Goal: Transaction & Acquisition: Purchase product/service

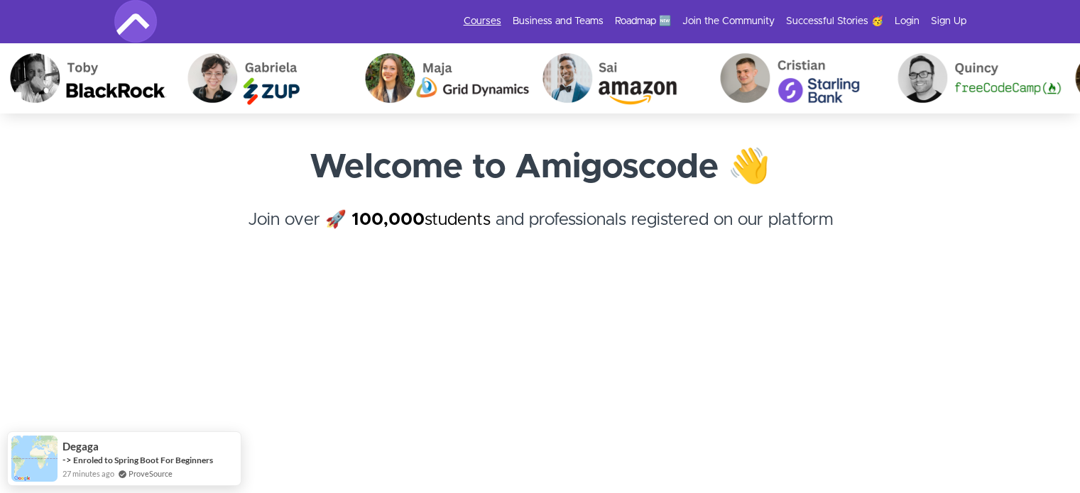
click at [491, 25] on link "Courses" at bounding box center [483, 21] width 38 height 14
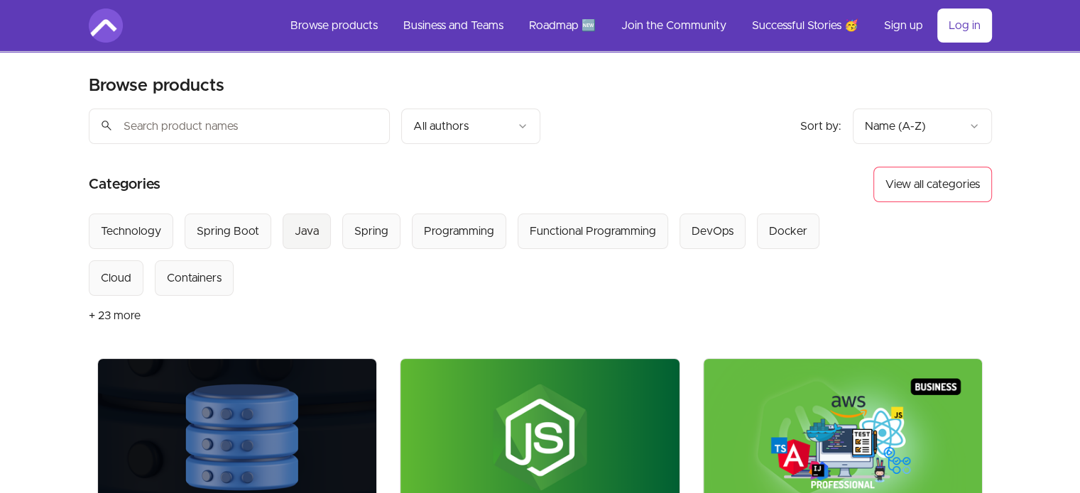
click at [315, 235] on div "Java" at bounding box center [307, 231] width 24 height 17
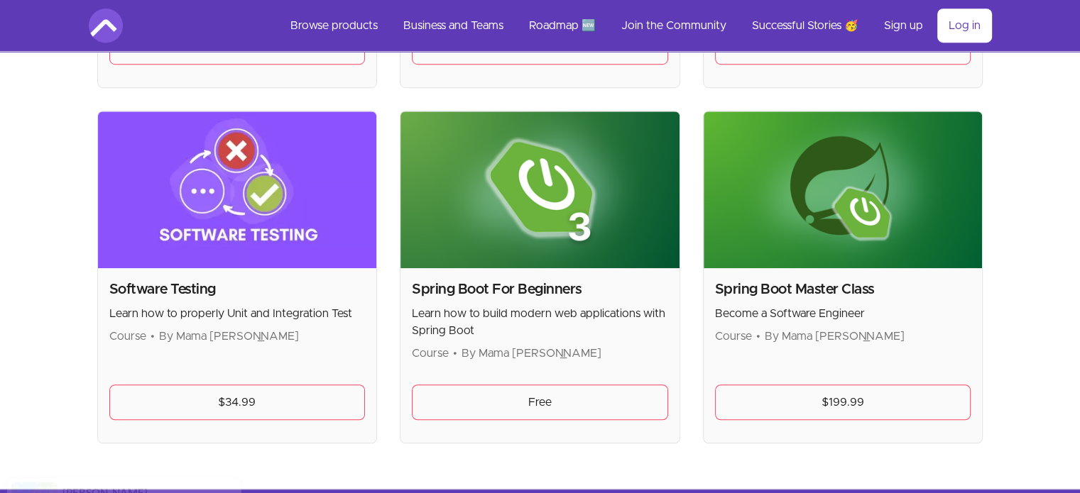
scroll to position [981, 0]
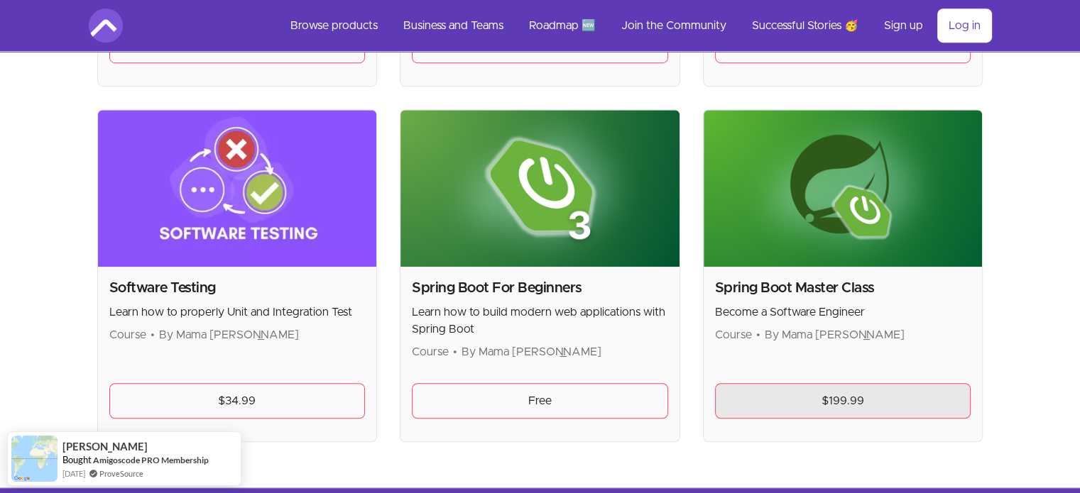
click at [844, 395] on link "$199.99" at bounding box center [843, 401] width 256 height 36
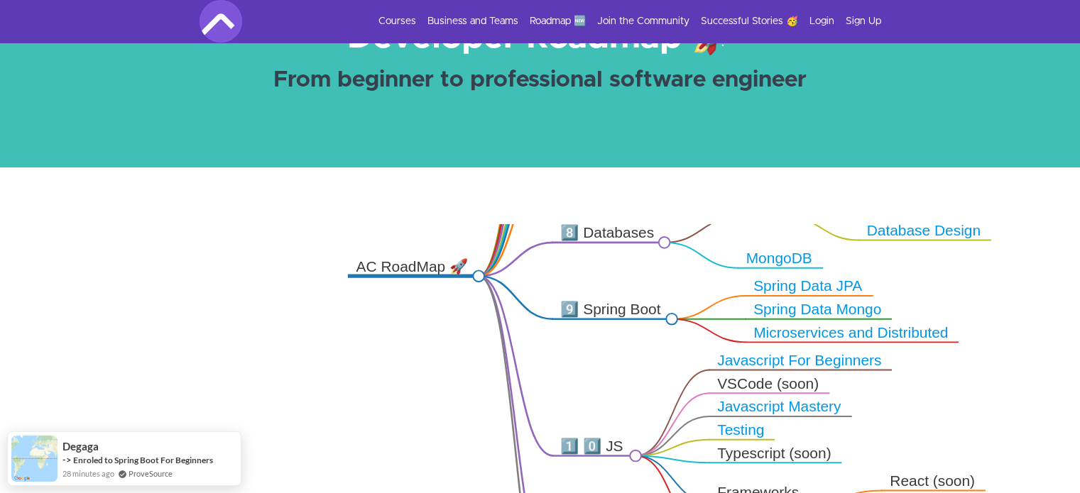
scroll to position [165, 0]
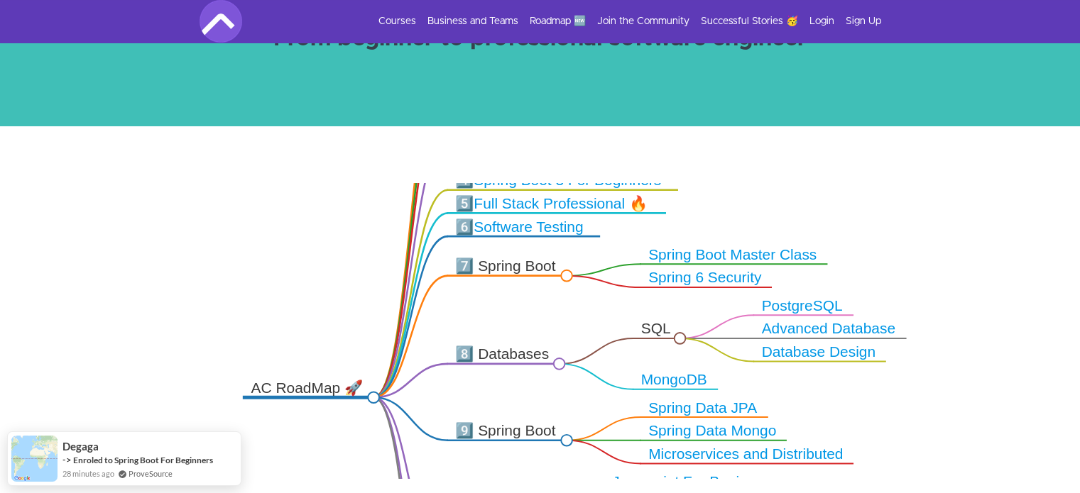
drag, startPoint x: 780, startPoint y: 229, endPoint x: 666, endPoint y: 395, distance: 200.7
click at [669, 400] on icon ".markmap{font:300 16px/20px sans-serif}.markmap-link{fill:none}.markmap-node>ci…" at bounding box center [540, 331] width 1080 height 296
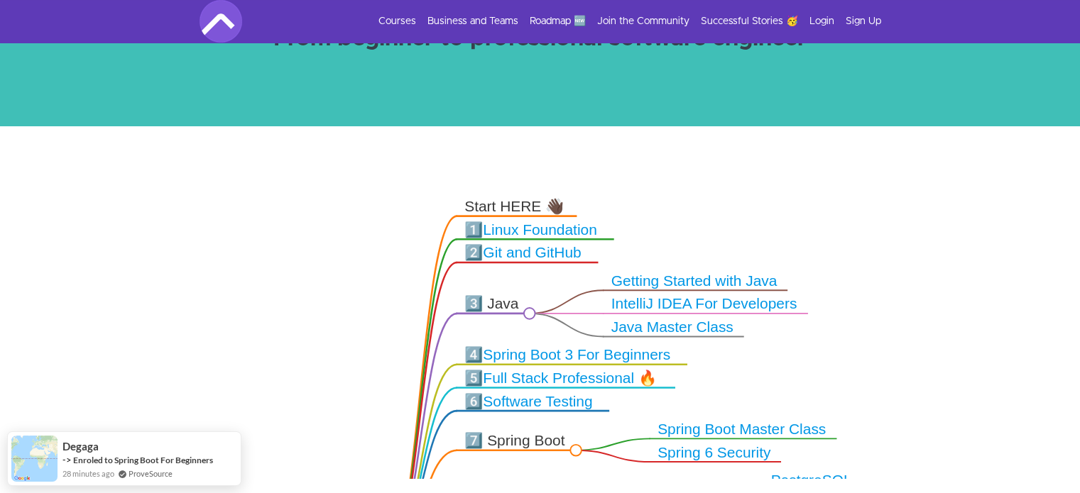
drag, startPoint x: 550, startPoint y: 260, endPoint x: 569, endPoint y: 423, distance: 164.4
click at [564, 426] on icon ".markmap{font:300 16px/20px sans-serif}.markmap-link{fill:none}.markmap-node>ci…" at bounding box center [540, 331] width 1080 height 296
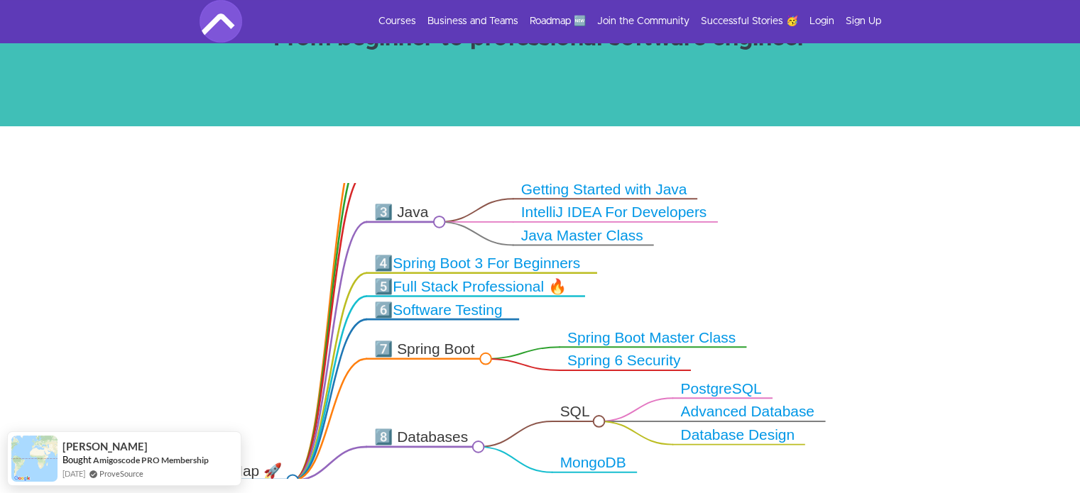
drag, startPoint x: 679, startPoint y: 413, endPoint x: 589, endPoint y: 321, distance: 128.0
click at [589, 322] on icon ".markmap{font:300 16px/20px sans-serif}.markmap-link{fill:none}.markmap-node>ci…" at bounding box center [540, 331] width 1080 height 296
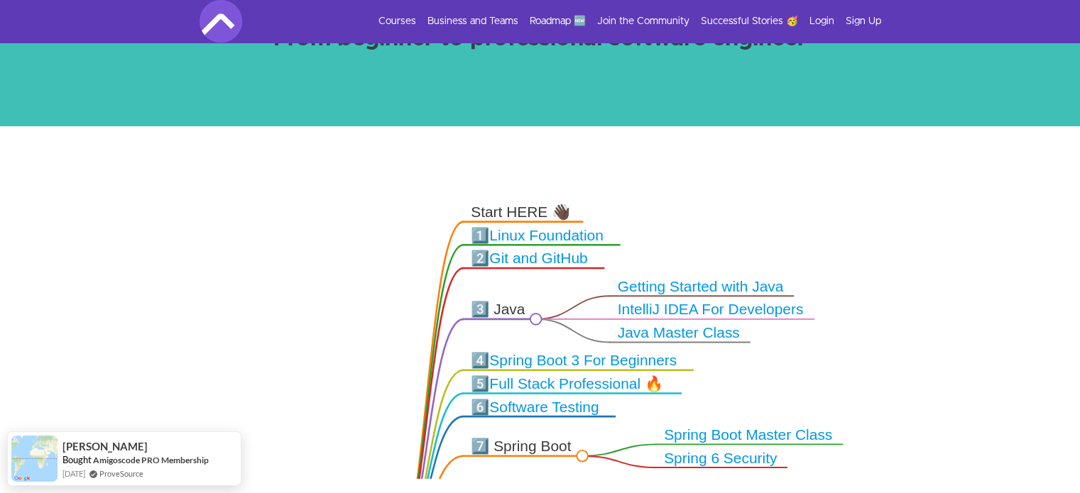
drag, startPoint x: 474, startPoint y: 234, endPoint x: 570, endPoint y: 332, distance: 137.6
click at [570, 332] on icon ".markmap{font:300 16px/20px sans-serif}.markmap-link{fill:none}.markmap-node>ci…" at bounding box center [540, 331] width 1080 height 296
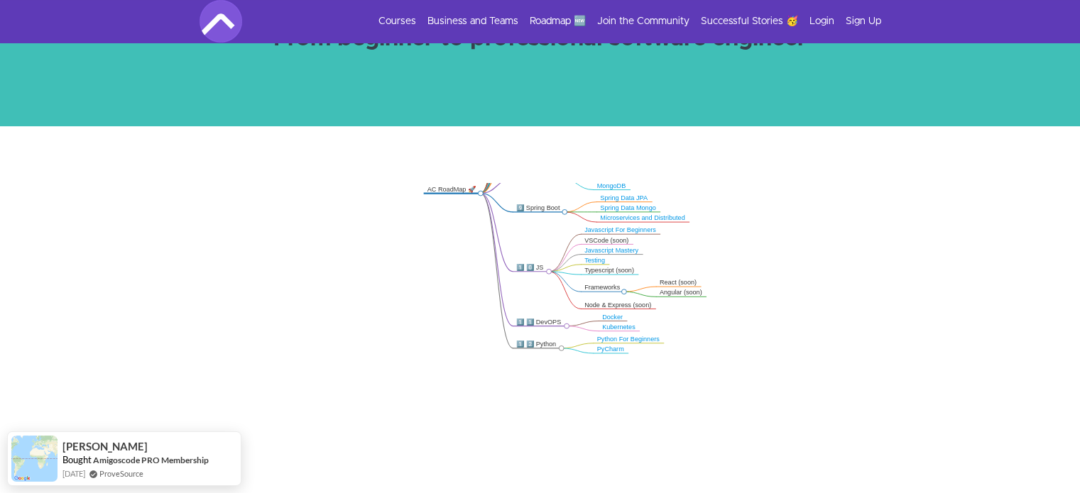
drag, startPoint x: 758, startPoint y: 369, endPoint x: 644, endPoint y: 185, distance: 215.6
click at [644, 185] on icon ".markmap{font:300 16px/20px sans-serif}.markmap-link{fill:none}.markmap-node>ci…" at bounding box center [540, 331] width 1080 height 296
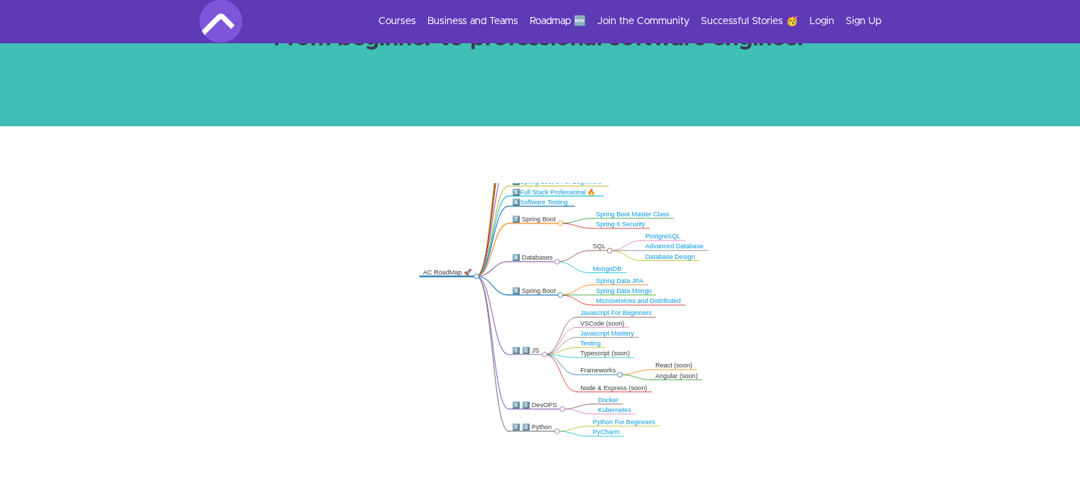
drag, startPoint x: 626, startPoint y: 382, endPoint x: 622, endPoint y: 465, distance: 83.2
click at [622, 465] on icon ".markmap{font:300 16px/20px sans-serif}.markmap-link{fill:none}.markmap-node>ci…" at bounding box center [540, 331] width 1080 height 296
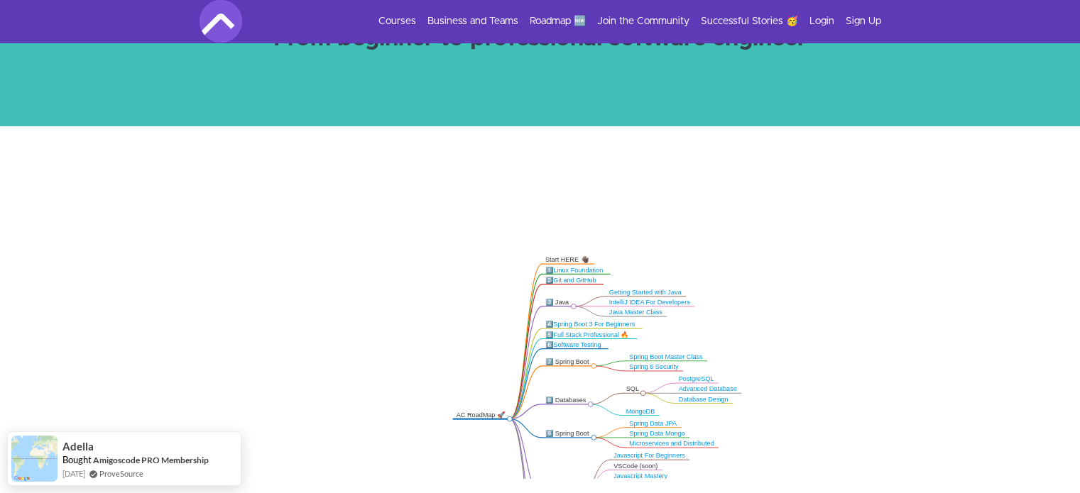
drag, startPoint x: 589, startPoint y: 240, endPoint x: 615, endPoint y: 375, distance: 137.4
click at [622, 382] on icon ".markmap{font:300 16px/20px sans-serif}.markmap-link{fill:none}.markmap-node>ci…" at bounding box center [540, 331] width 1080 height 296
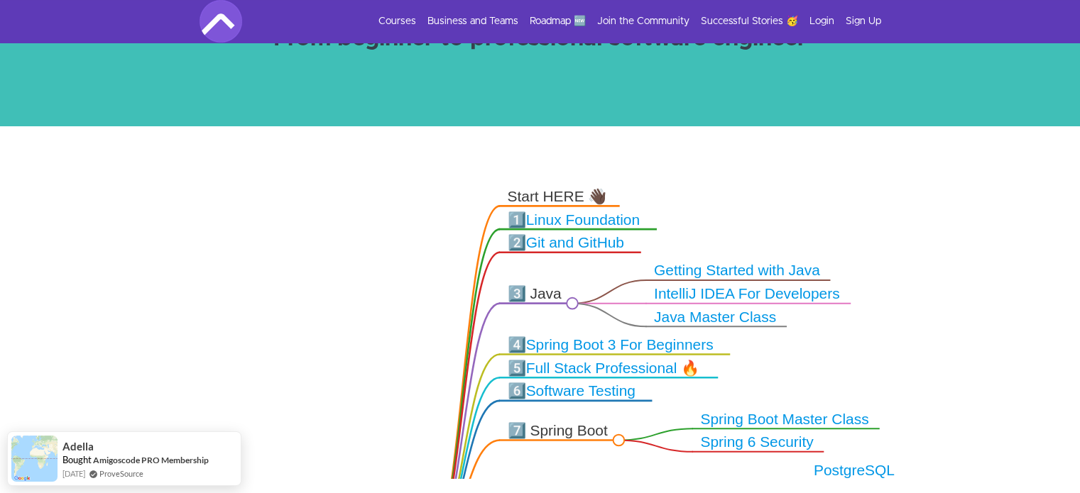
drag, startPoint x: 731, startPoint y: 413, endPoint x: 738, endPoint y: 369, distance: 45.2
click at [738, 369] on icon ".markmap{font:300 16px/20px sans-serif}.markmap-link{fill:none}.markmap-node>ci…" at bounding box center [540, 331] width 1080 height 296
click at [605, 217] on link "Linux Foundation" at bounding box center [583, 220] width 114 height 16
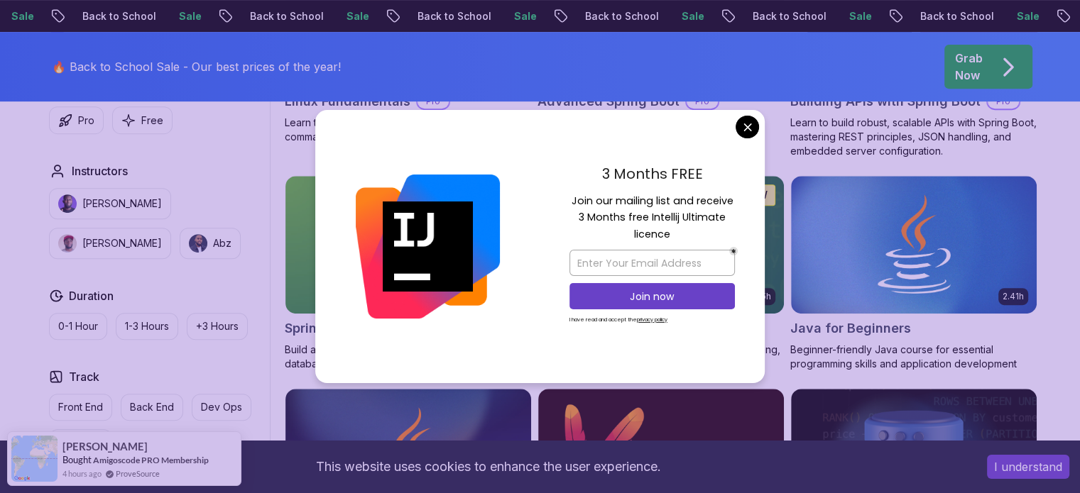
scroll to position [574, 0]
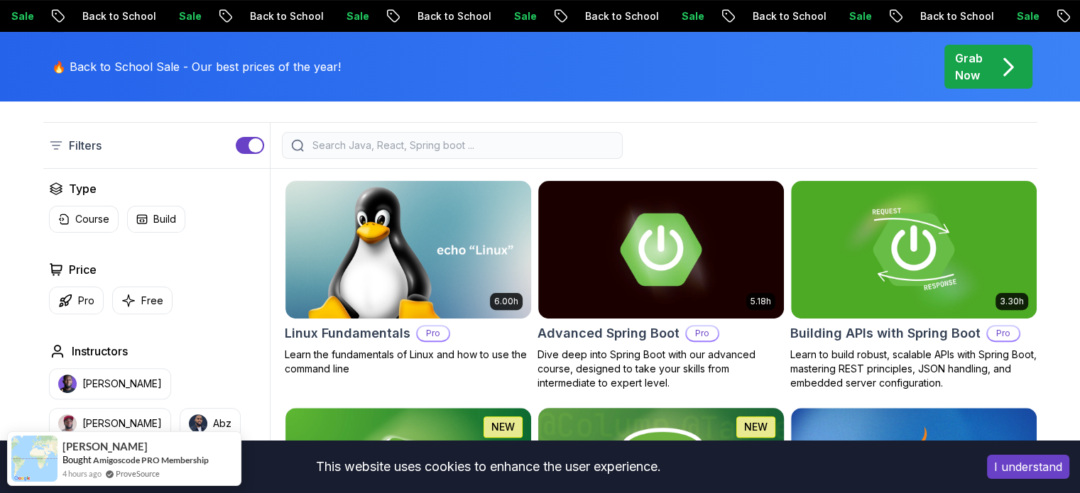
scroll to position [361, 0]
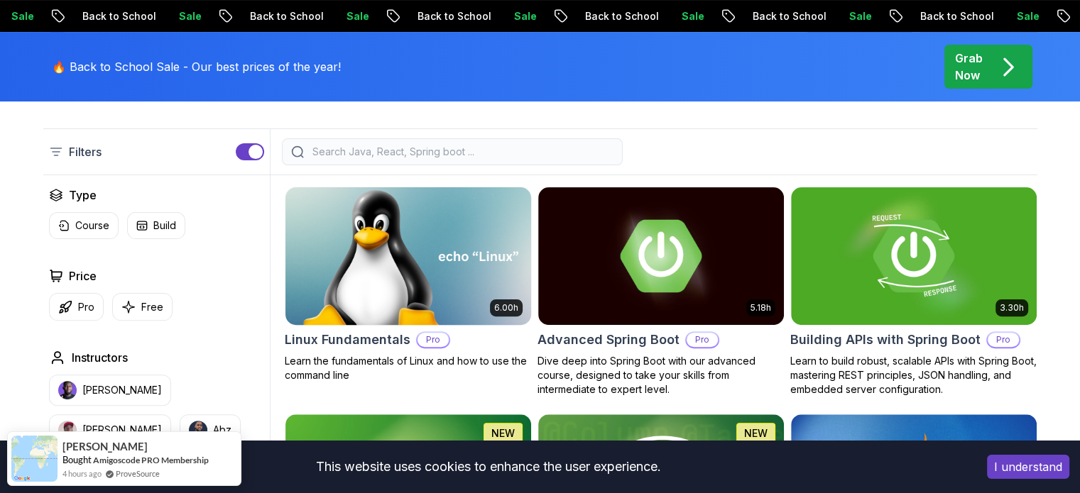
click at [426, 249] on img at bounding box center [408, 256] width 258 height 144
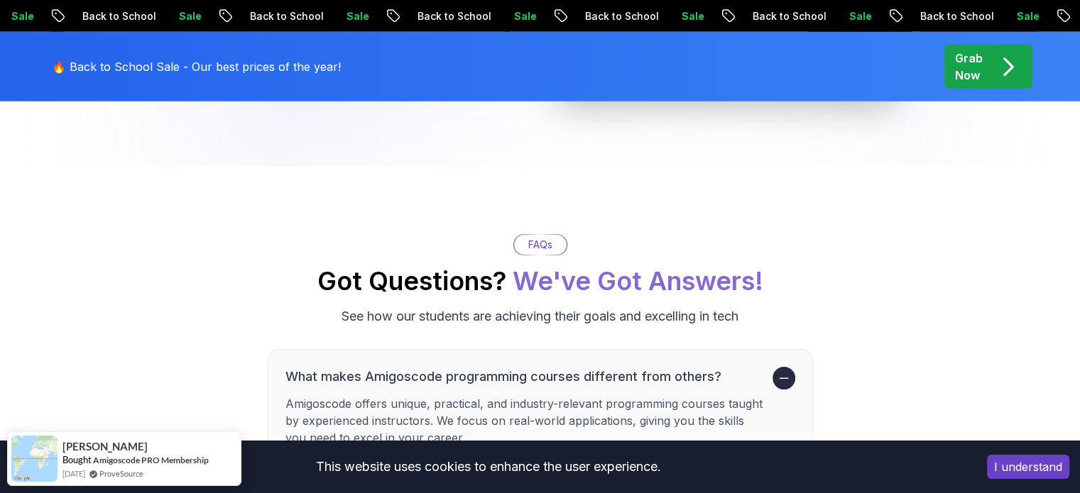
scroll to position [3968, 0]
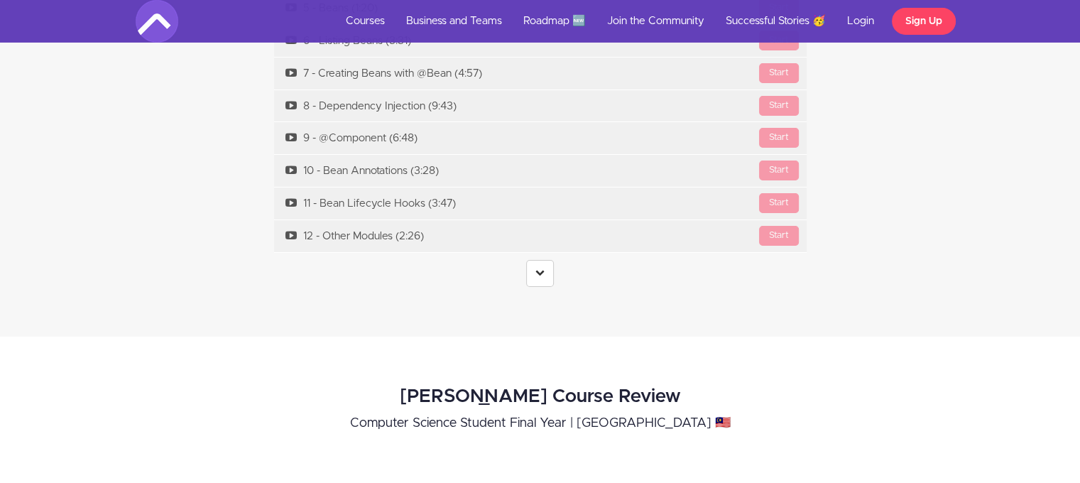
scroll to position [5078, 0]
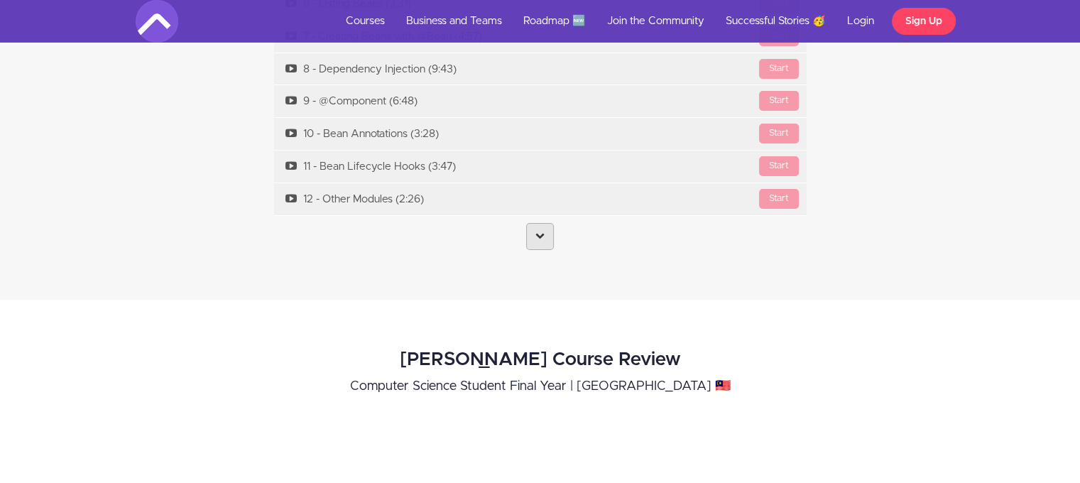
click at [543, 231] on icon at bounding box center [539, 235] width 9 height 9
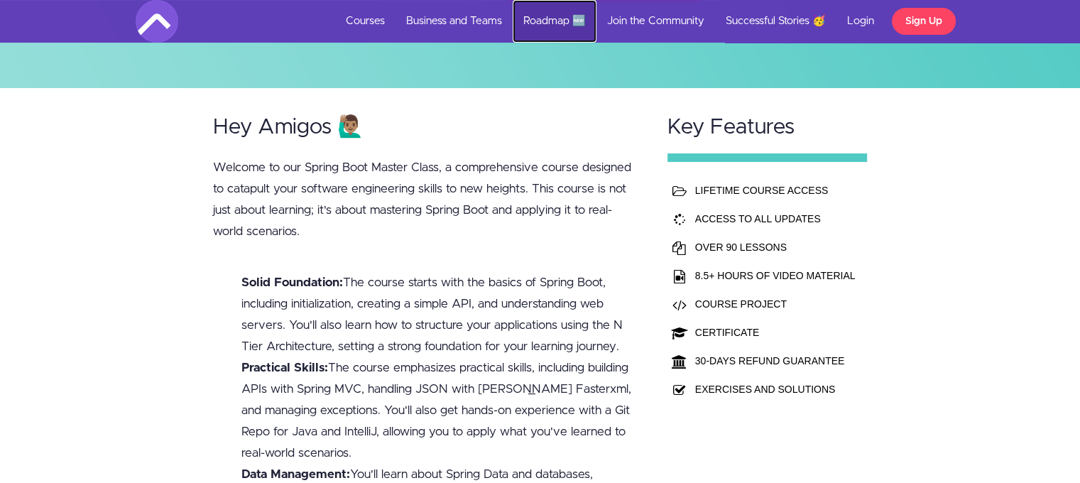
scroll to position [284, 0]
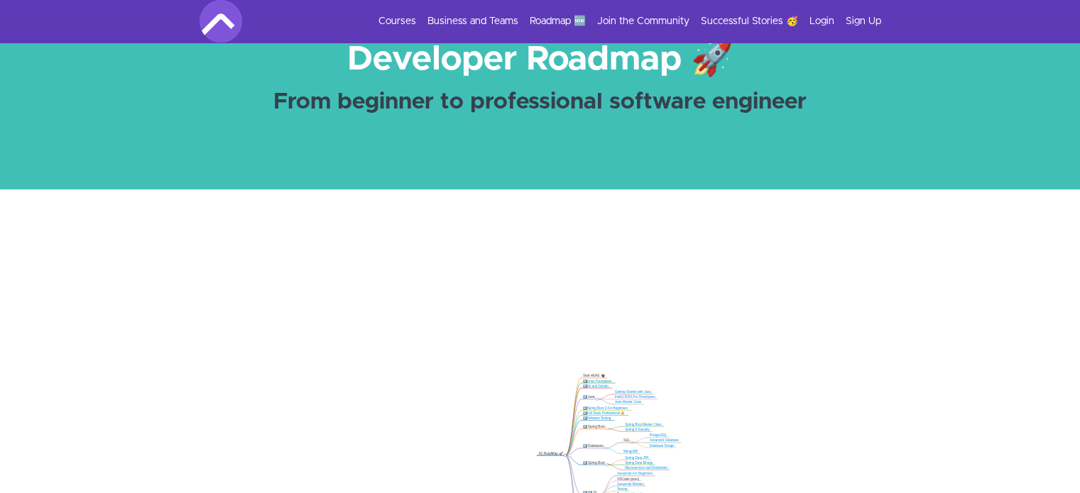
scroll to position [92, 0]
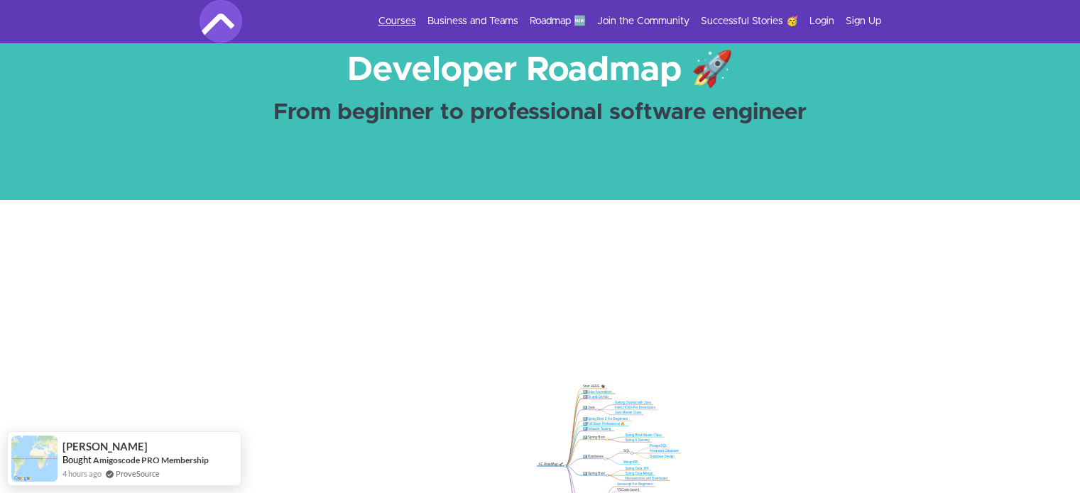
click at [398, 22] on link "Courses" at bounding box center [397, 21] width 38 height 14
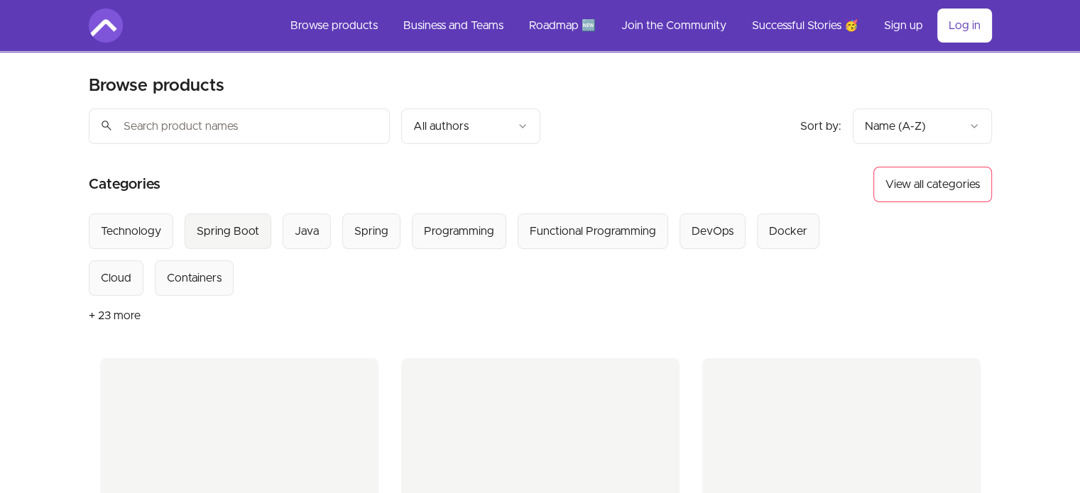
click at [227, 232] on div "Spring Boot" at bounding box center [228, 231] width 62 height 17
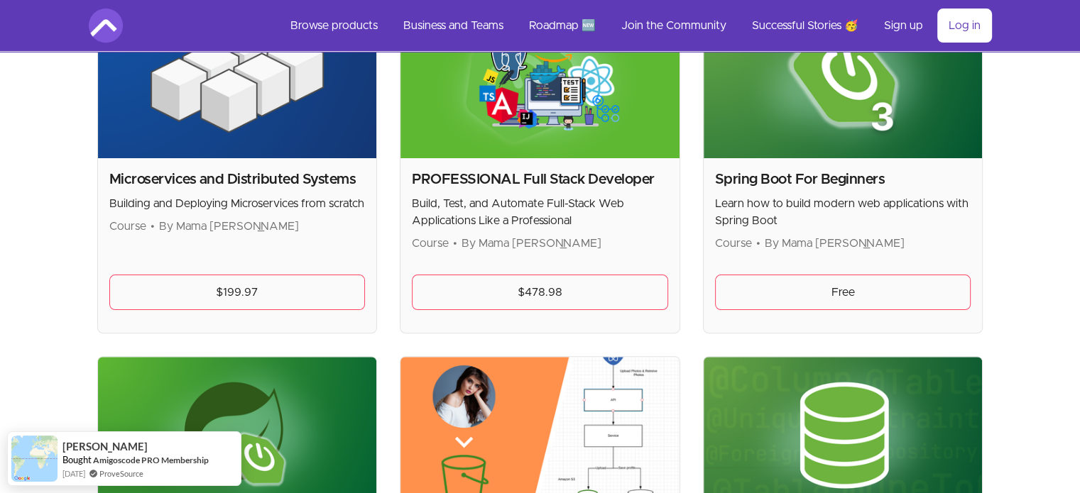
scroll to position [355, 0]
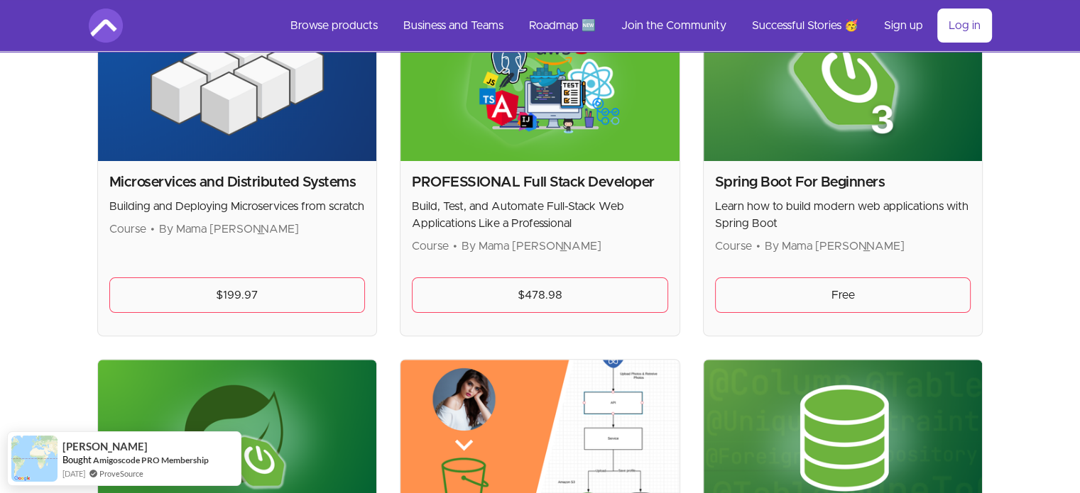
click at [799, 136] on img at bounding box center [843, 82] width 279 height 157
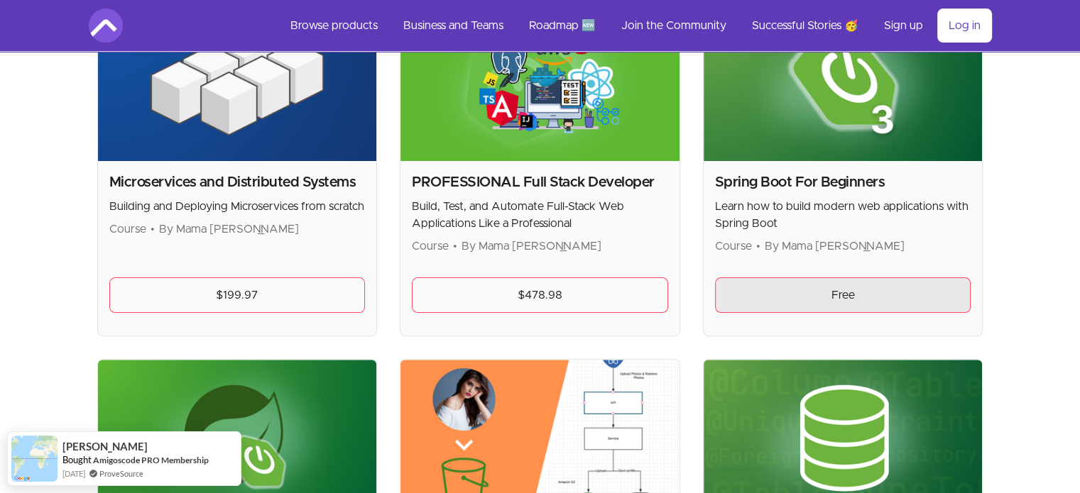
click at [820, 291] on link "Free" at bounding box center [843, 296] width 256 height 36
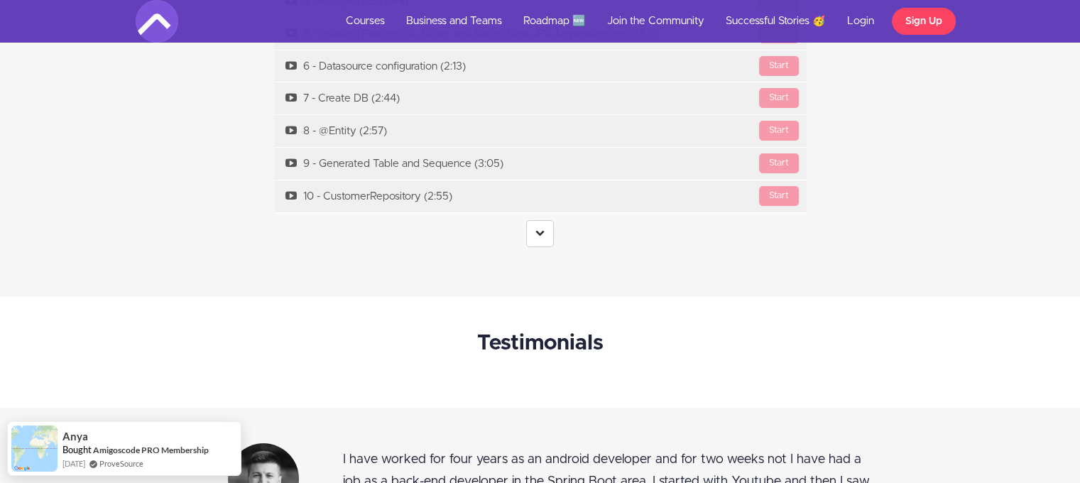
scroll to position [5411, 0]
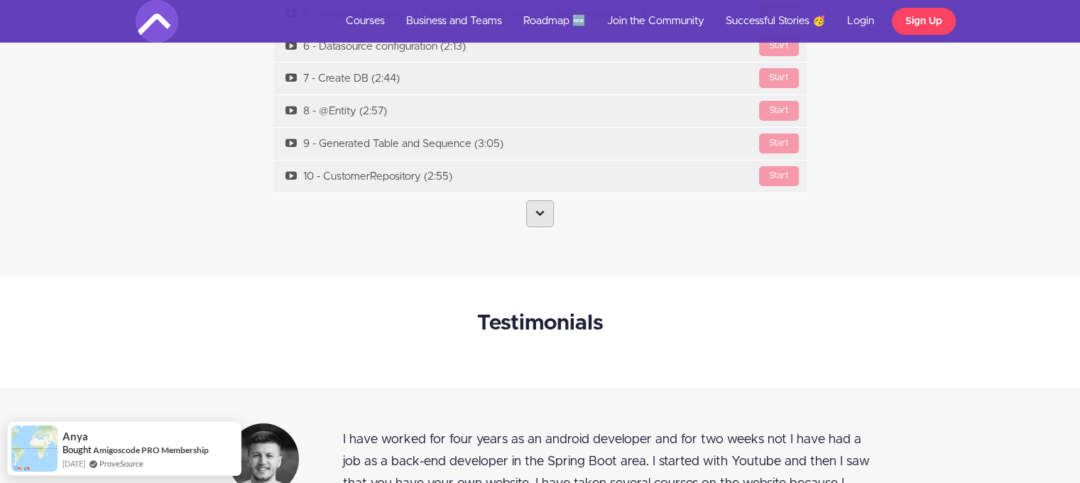
click at [546, 210] on link at bounding box center [540, 213] width 28 height 27
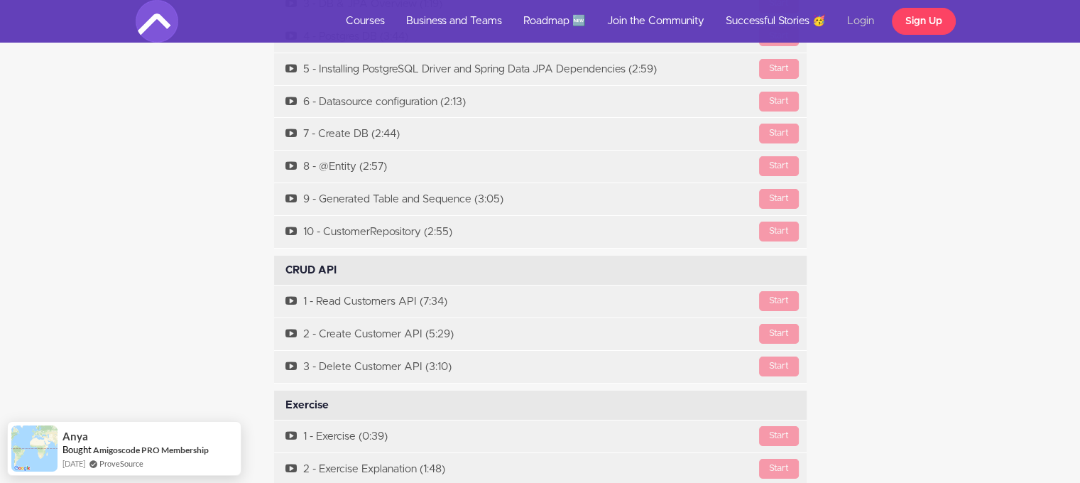
scroll to position [5340, 0]
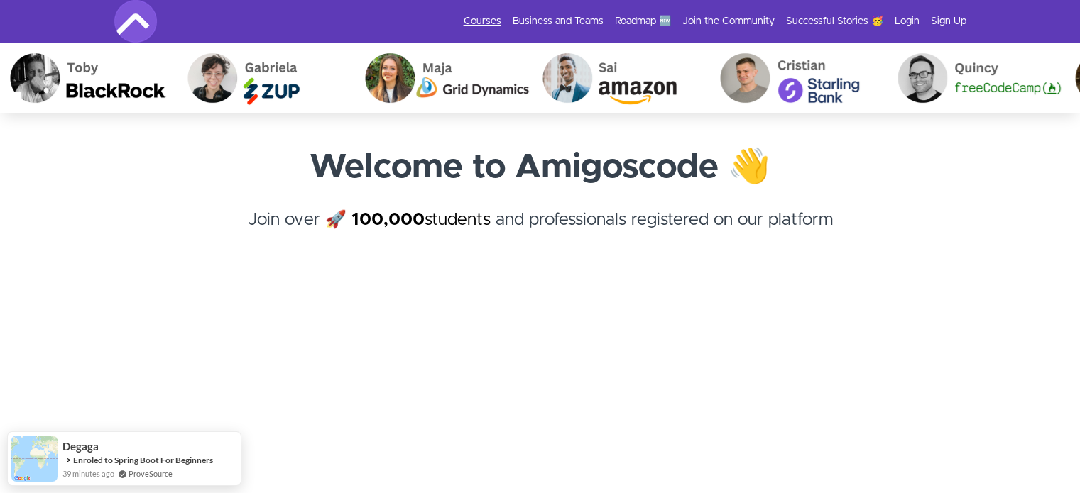
click at [489, 25] on link "Courses" at bounding box center [483, 21] width 38 height 14
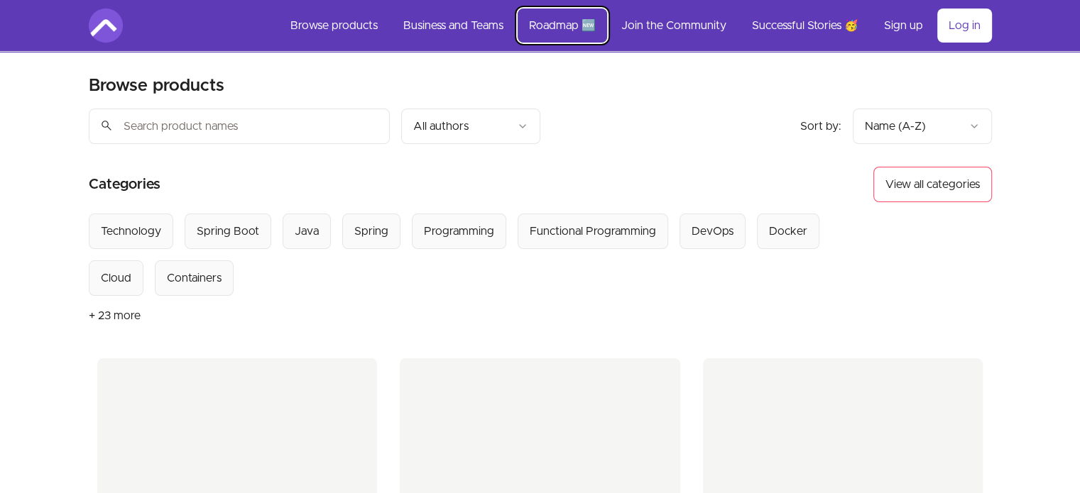
click at [565, 29] on link "Roadmap 🆕" at bounding box center [562, 26] width 89 height 34
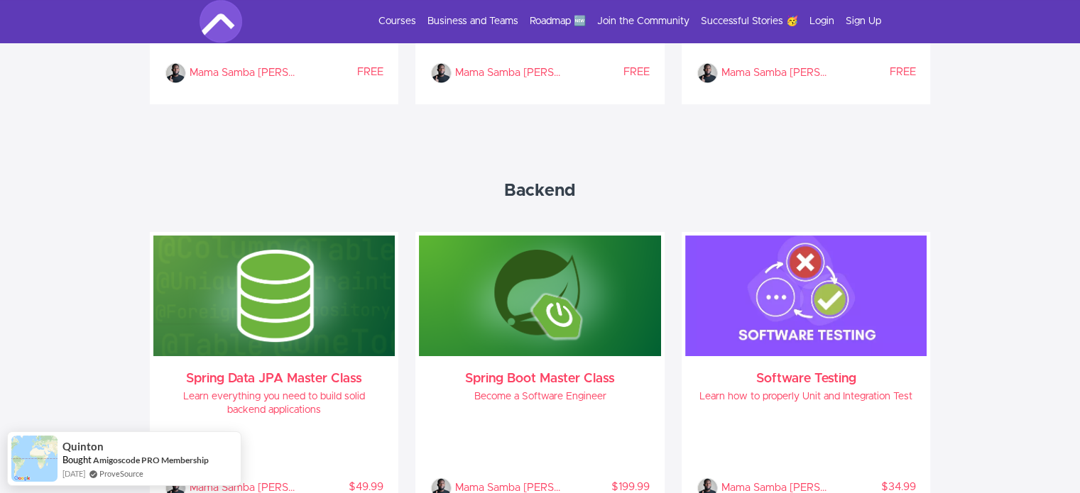
scroll to position [1069, 0]
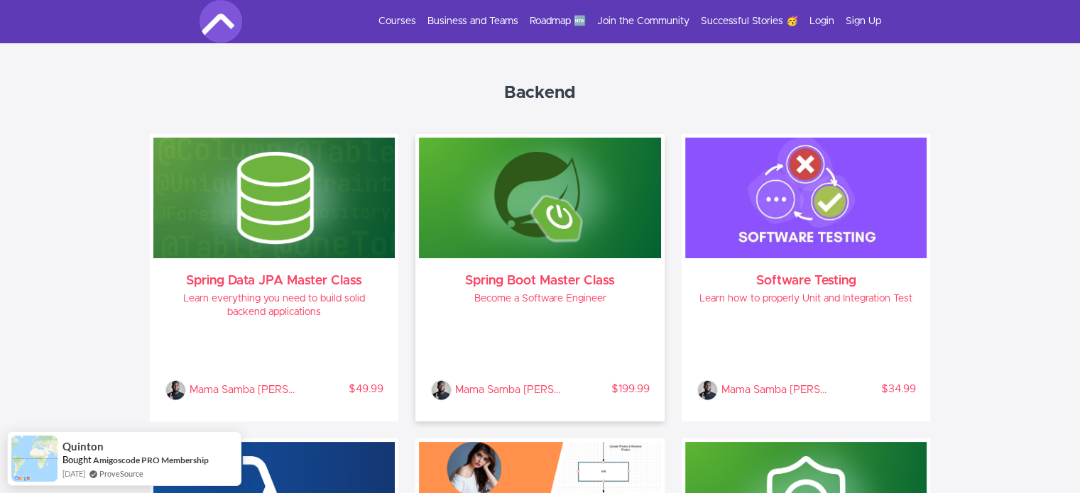
click at [603, 170] on img at bounding box center [540, 198] width 242 height 121
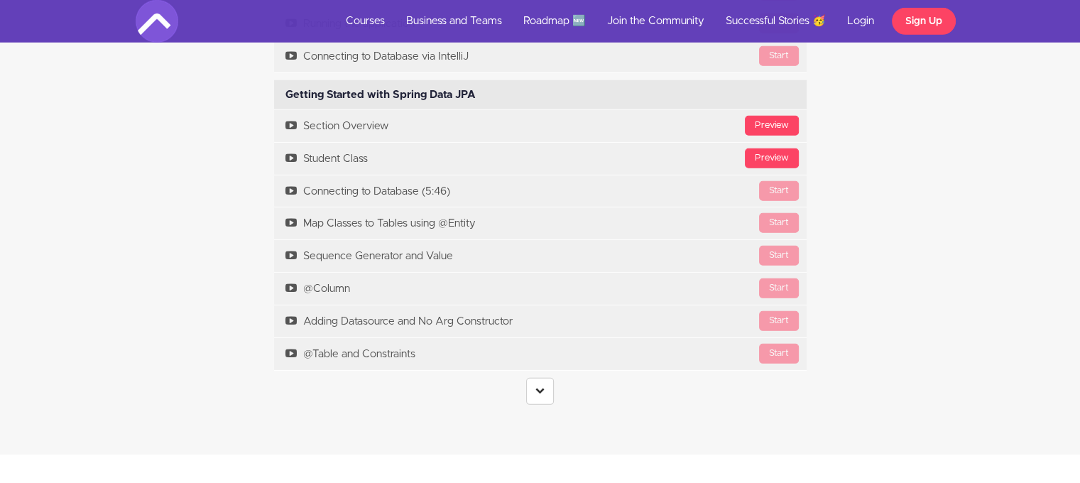
scroll to position [4300, 0]
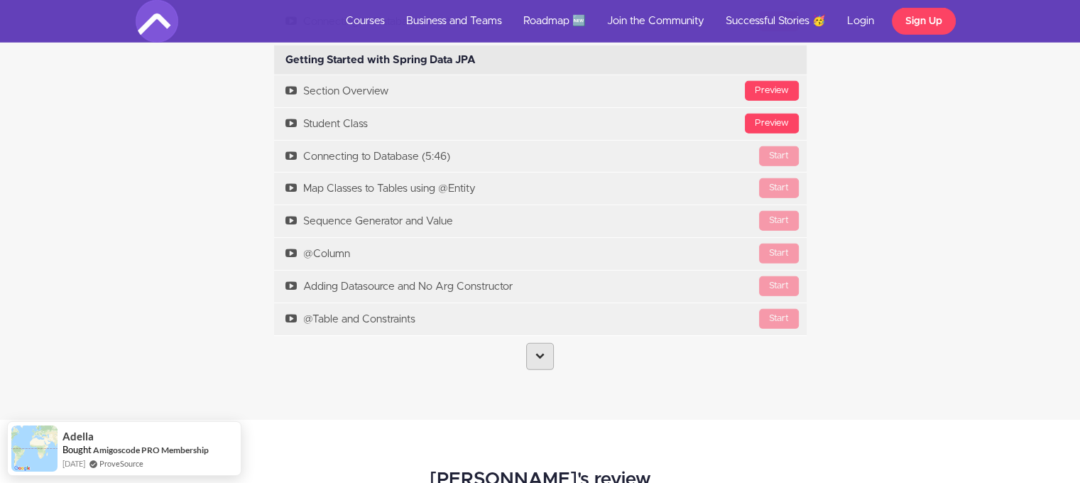
click at [538, 351] on icon at bounding box center [539, 355] width 9 height 9
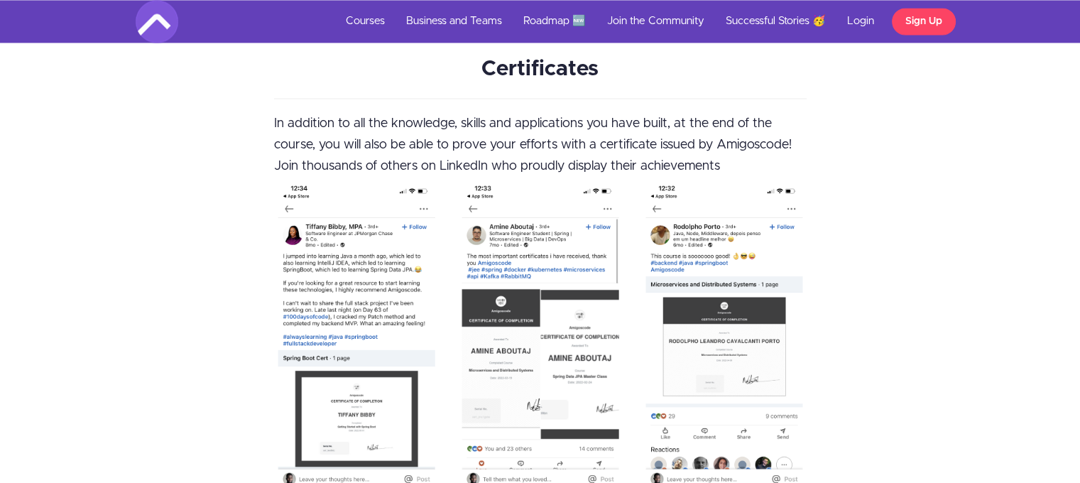
scroll to position [7696, 0]
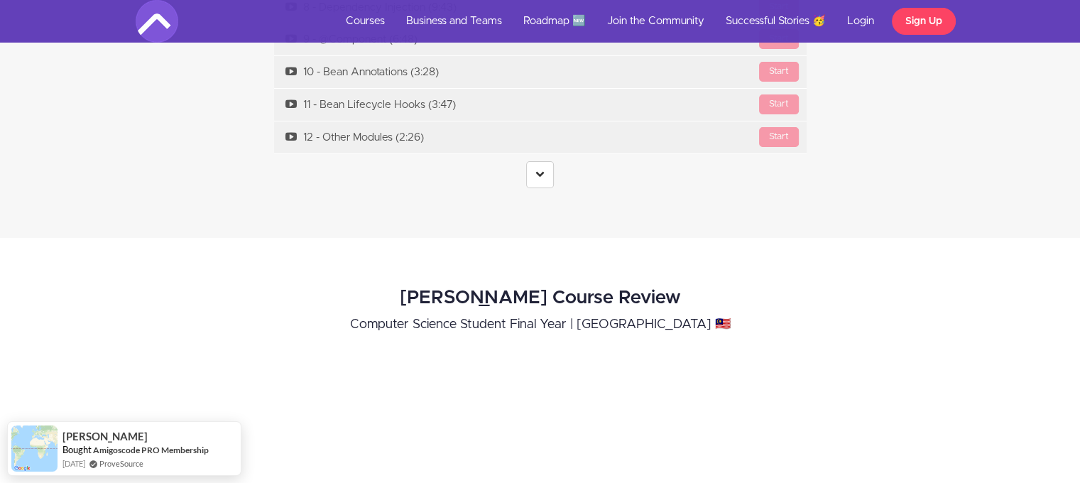
scroll to position [5152, 0]
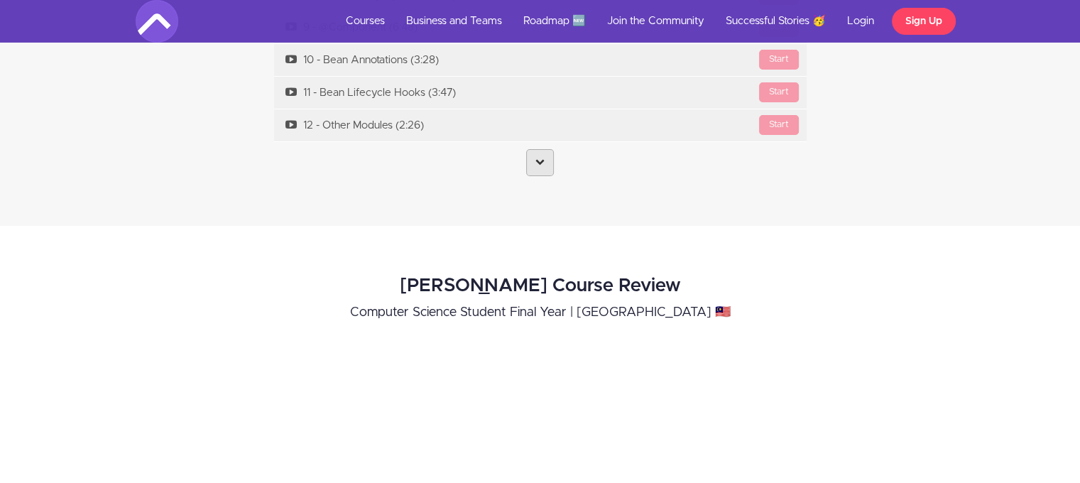
click at [545, 149] on link at bounding box center [540, 162] width 28 height 27
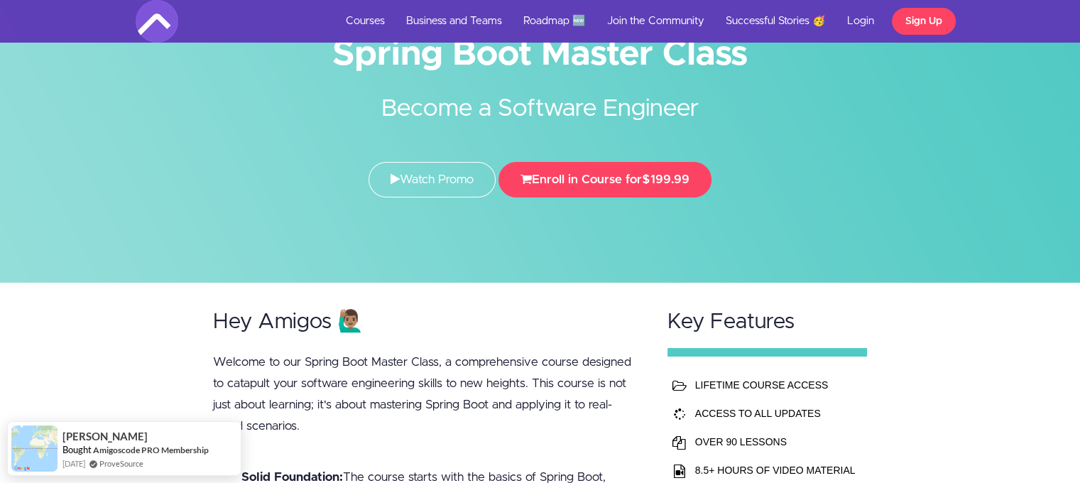
scroll to position [0, 0]
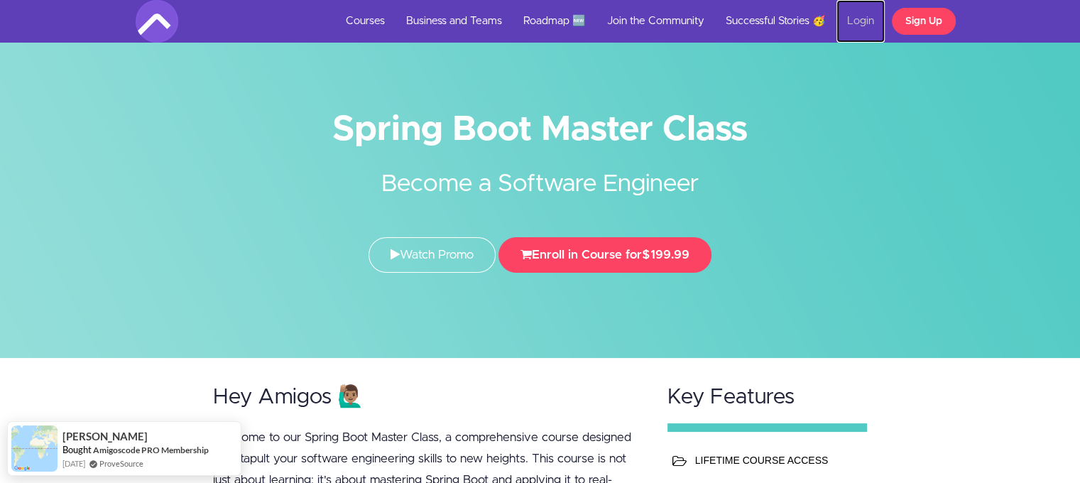
click at [869, 18] on link "Login" at bounding box center [860, 21] width 48 height 43
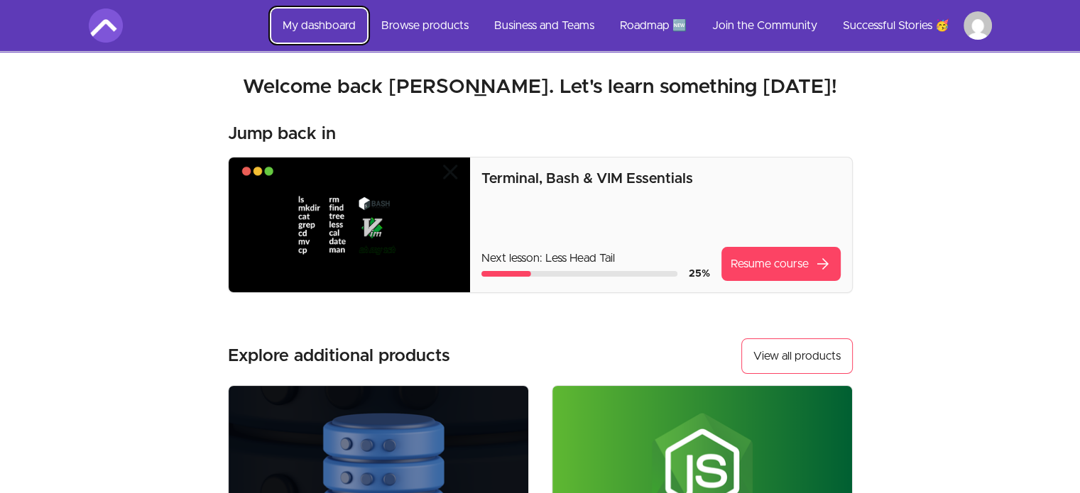
click at [337, 25] on link "My dashboard" at bounding box center [319, 26] width 96 height 34
click at [432, 21] on link "Browse products" at bounding box center [425, 26] width 110 height 34
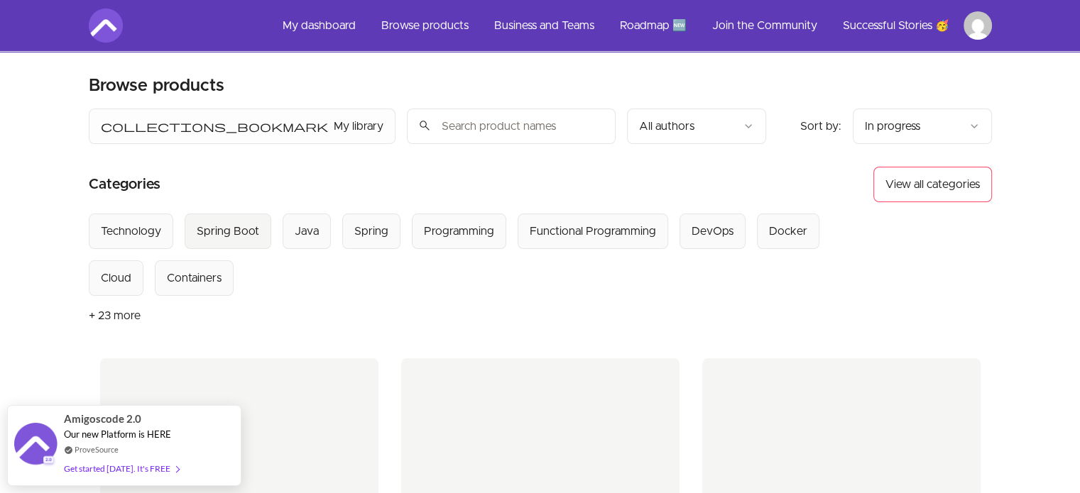
click at [251, 228] on div "Spring Boot" at bounding box center [228, 231] width 62 height 17
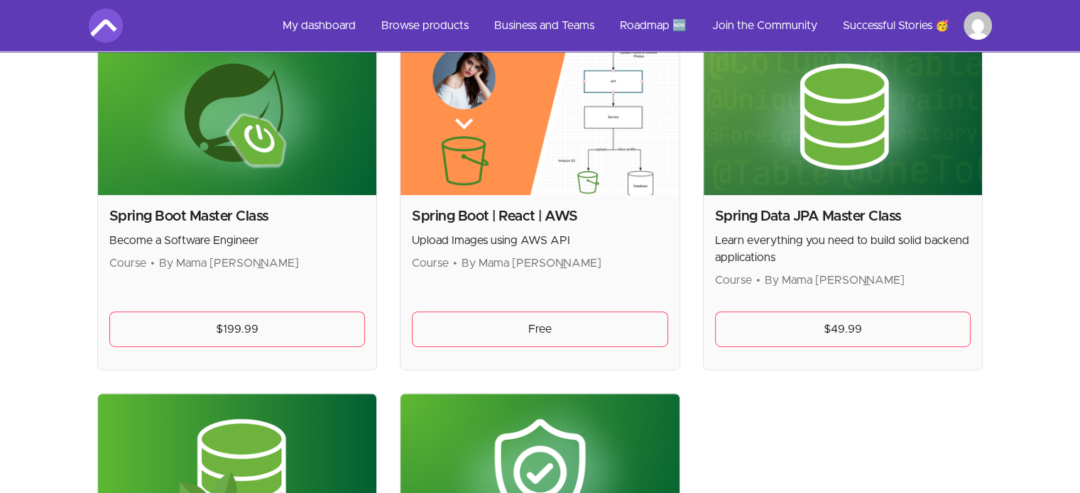
scroll to position [658, 0]
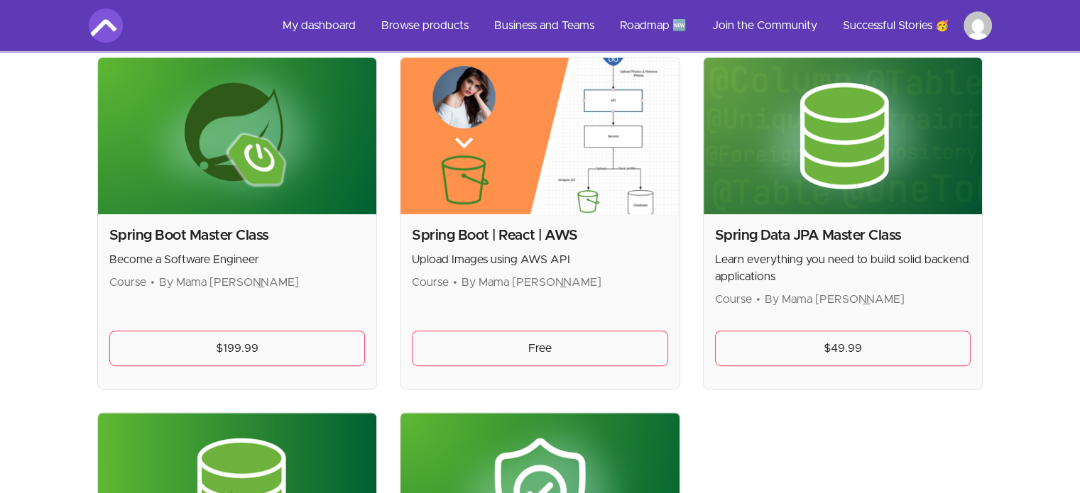
click at [290, 96] on img at bounding box center [237, 136] width 279 height 157
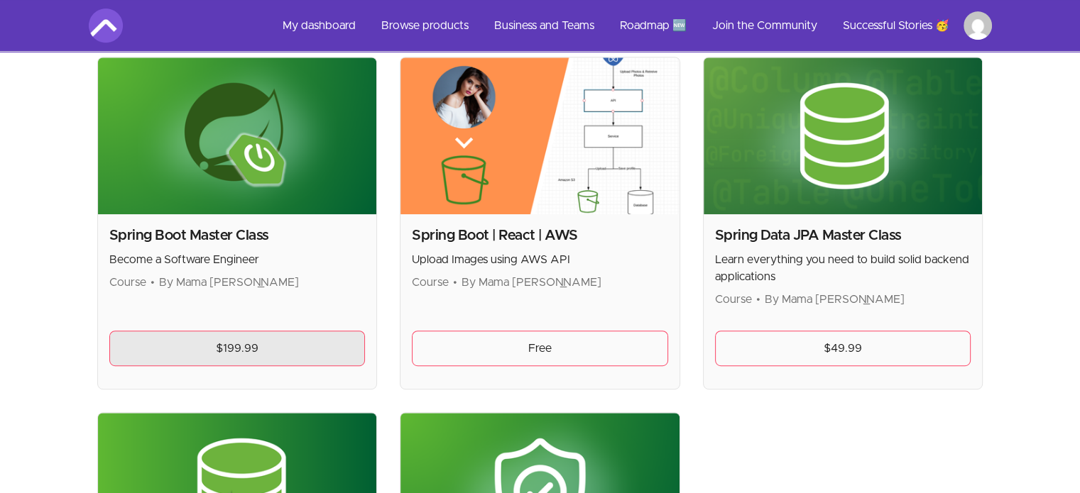
click at [275, 345] on link "$199.99" at bounding box center [237, 349] width 256 height 36
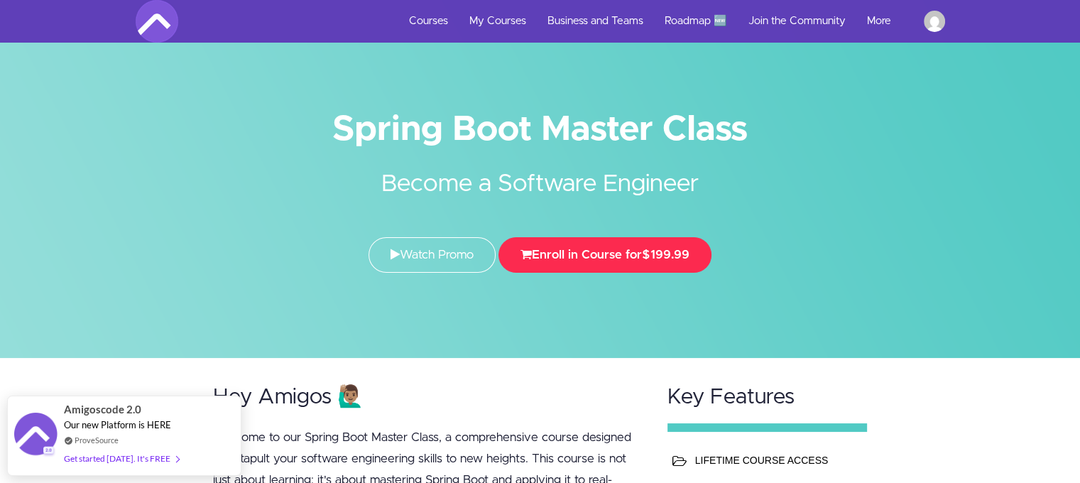
click at [646, 252] on button "Enroll in Course for $199.99" at bounding box center [604, 255] width 213 height 36
